Goal: Check status: Check status

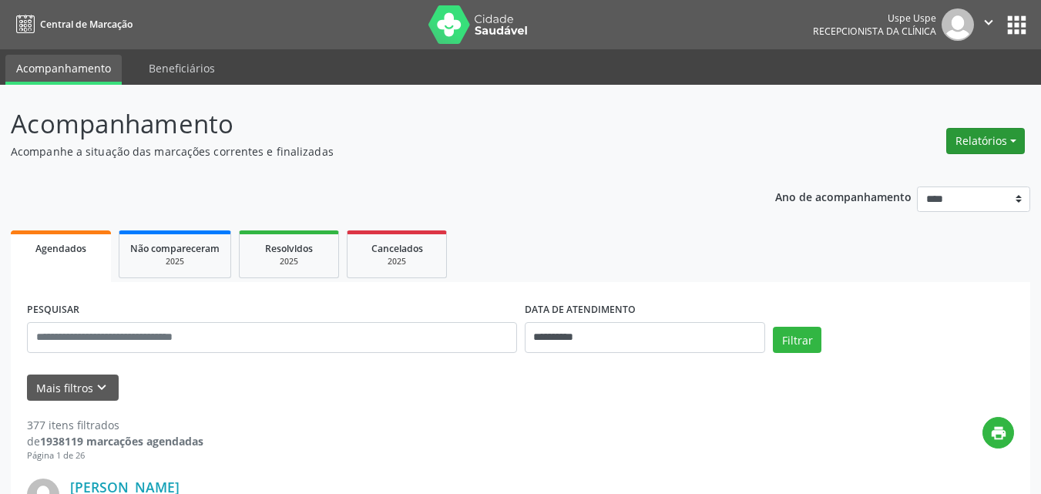
click at [1007, 138] on button "Relatórios" at bounding box center [985, 141] width 79 height 26
click at [930, 169] on link "Agendamentos" at bounding box center [941, 174] width 166 height 22
select select "*"
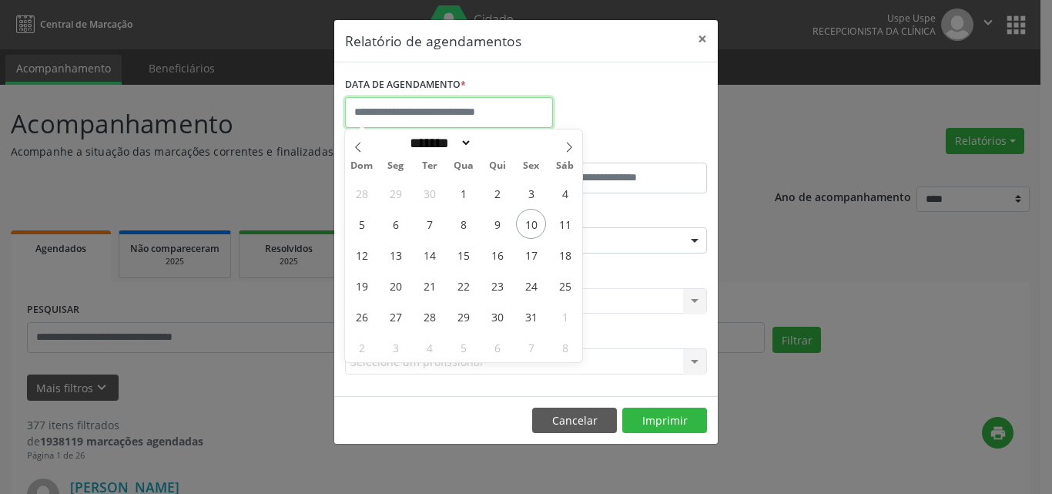
click at [420, 105] on input "text" at bounding box center [449, 112] width 208 height 31
click at [391, 257] on span "13" at bounding box center [396, 255] width 30 height 30
type input "**********"
click at [391, 257] on span "13" at bounding box center [396, 255] width 30 height 30
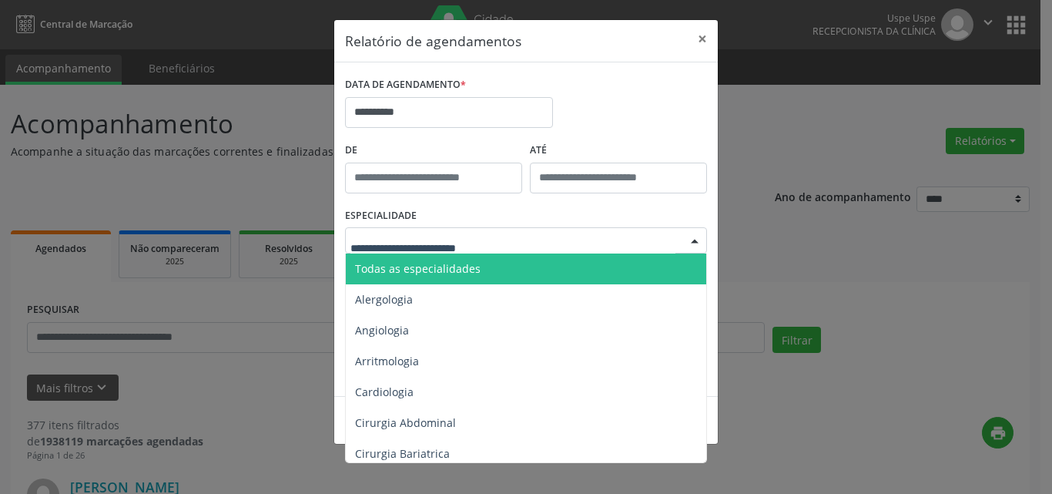
click at [408, 262] on span "Todas as especialidades" at bounding box center [418, 268] width 126 height 15
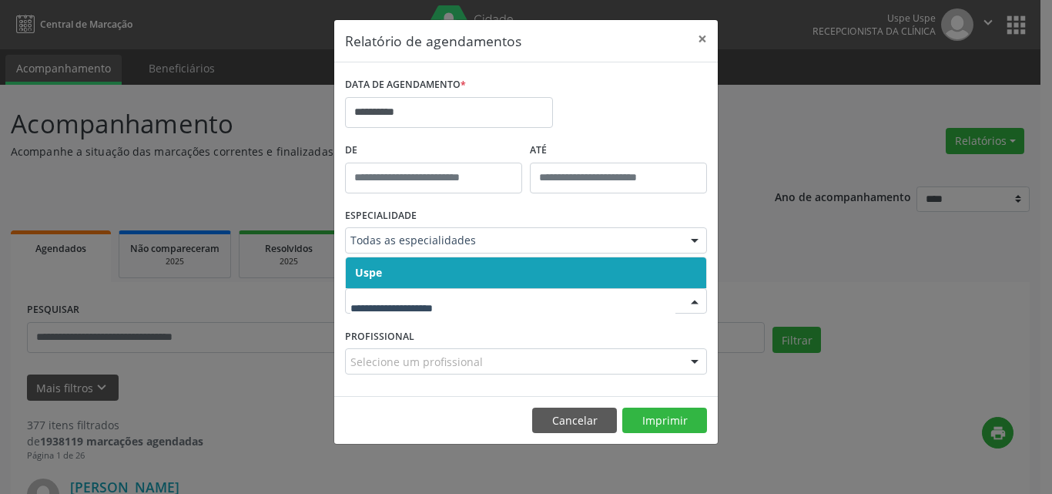
click at [391, 267] on span "Uspe" at bounding box center [526, 272] width 361 height 31
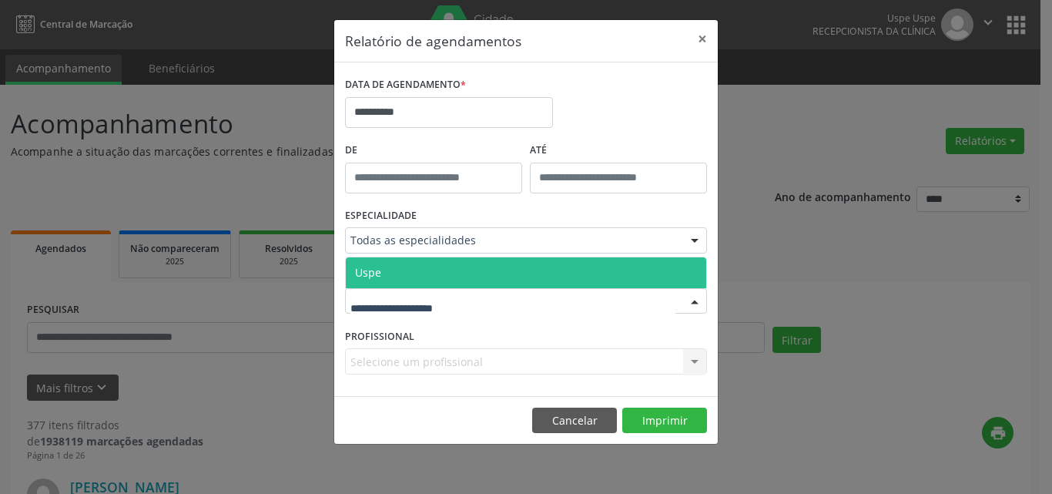
click at [397, 273] on span "Uspe" at bounding box center [526, 272] width 361 height 31
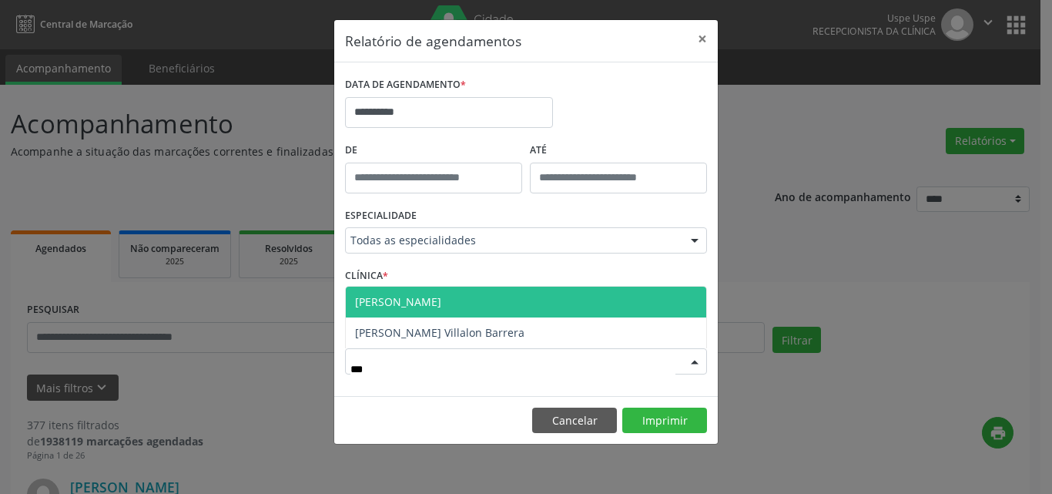
type input "****"
click at [417, 297] on span "[PERSON_NAME]" at bounding box center [398, 301] width 86 height 15
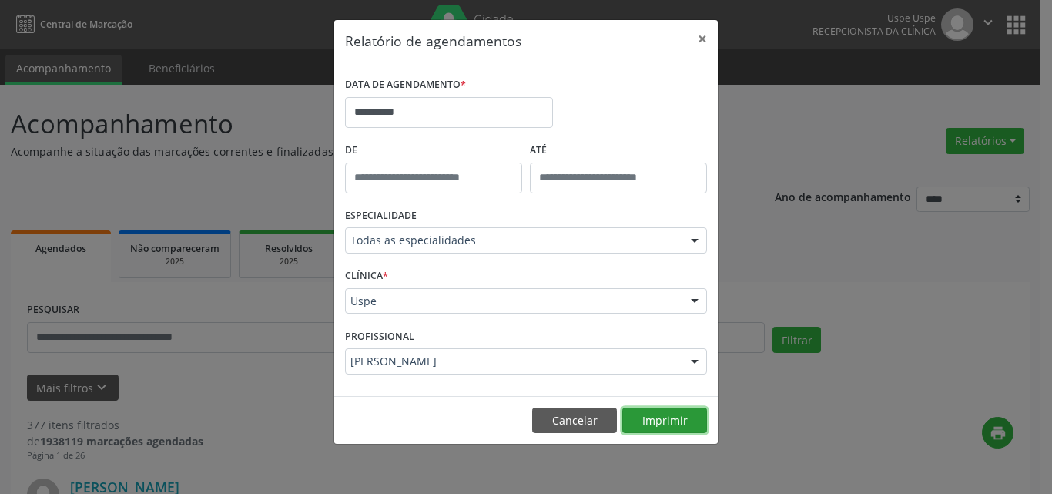
click at [648, 421] on button "Imprimir" at bounding box center [664, 421] width 85 height 26
